Goal: Obtain resource: Download file/media

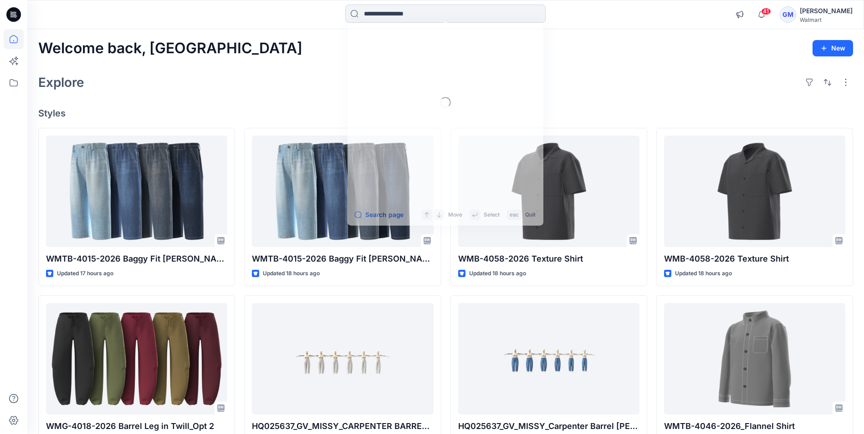
click at [416, 9] on input at bounding box center [445, 14] width 200 height 18
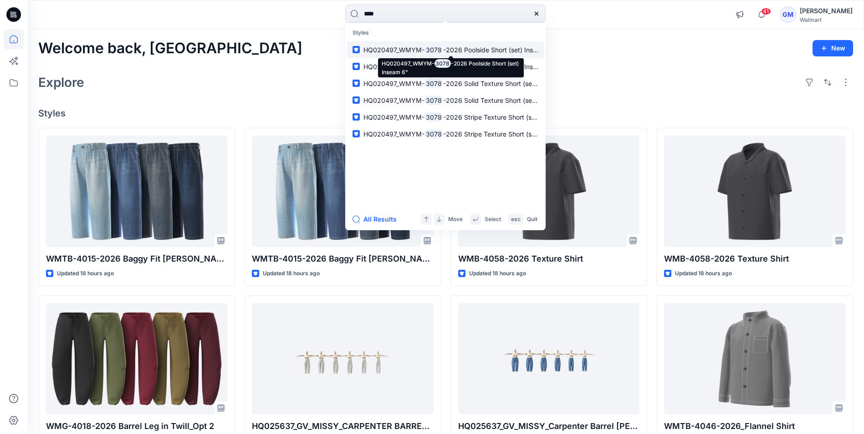
type input "****"
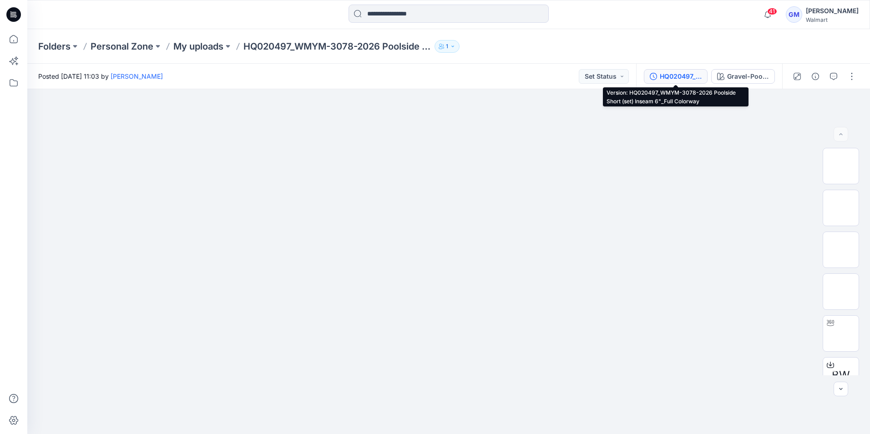
click at [670, 75] on div "HQ020497_WMYM-3078-2026 Poolside Short (set) Inseam 6"_Full Colorway" at bounding box center [681, 76] width 42 height 10
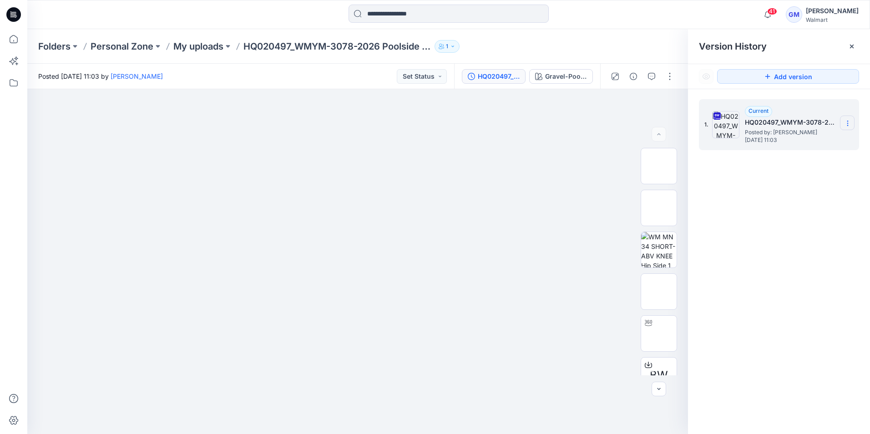
click at [850, 123] on icon at bounding box center [848, 123] width 7 height 7
click at [787, 142] on span "Download Source BW File" at bounding box center [802, 141] width 76 height 11
click at [591, 24] on div at bounding box center [449, 15] width 422 height 20
click at [603, 45] on div "Folders Personal Zone My uploads HQ020497_WMYM-3078-2026 Poolside Short (set) I…" at bounding box center [413, 46] width 750 height 13
click at [532, 45] on div "Folders Personal Zone My uploads HQ020497_WMYM-3078-2026 Poolside Short (set) I…" at bounding box center [413, 46] width 750 height 13
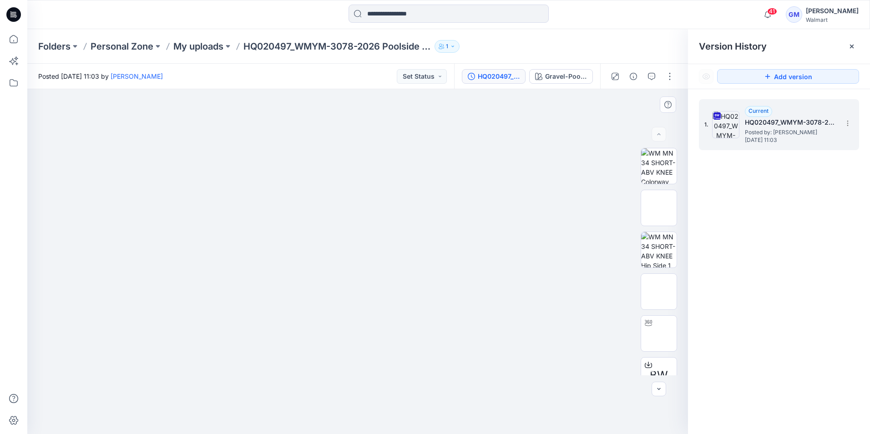
click at [544, 125] on img at bounding box center [357, 125] width 455 height 0
